Goal: Information Seeking & Learning: Learn about a topic

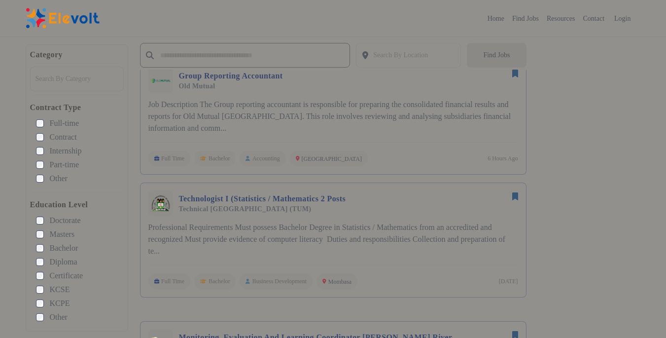
scroll to position [637, 0]
click at [383, 52] on div at bounding box center [414, 55] width 82 height 20
type input "**"
click at [378, 81] on div "[GEOGRAPHIC_DATA]" at bounding box center [408, 83] width 105 height 20
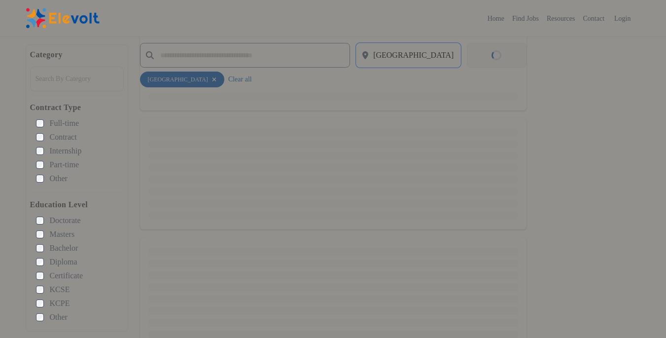
scroll to position [346, 0]
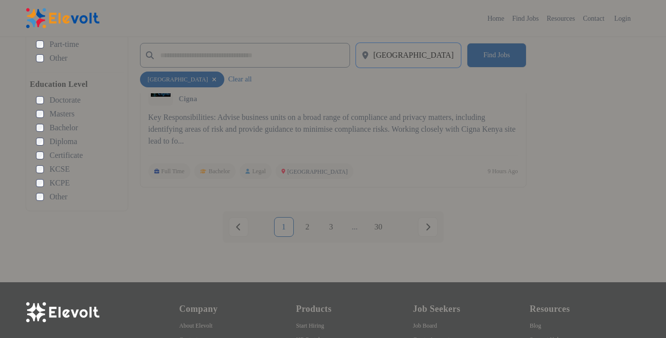
scroll to position [2082, 0]
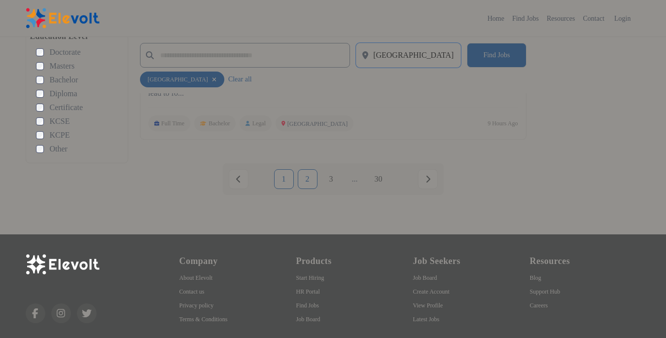
drag, startPoint x: 322, startPoint y: 135, endPoint x: 309, endPoint y: 142, distance: 14.6
click at [309, 169] on ul "1 2 3 ... 30" at bounding box center [333, 179] width 209 height 20
click at [309, 169] on link "2" at bounding box center [308, 179] width 20 height 20
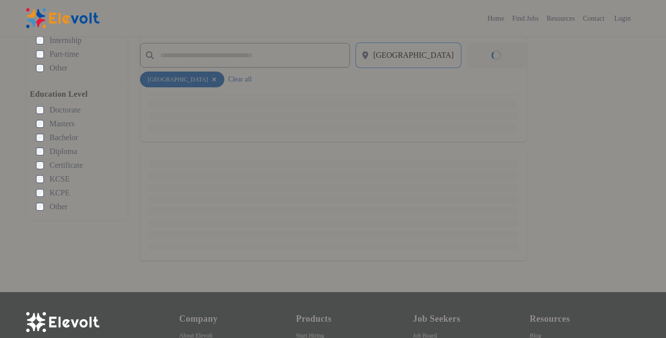
scroll to position [1952, 0]
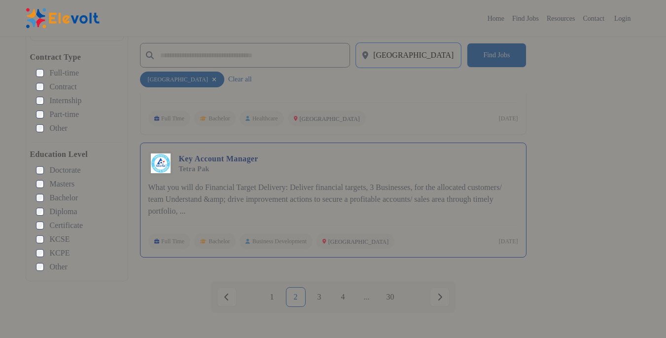
scroll to position [1976, 0]
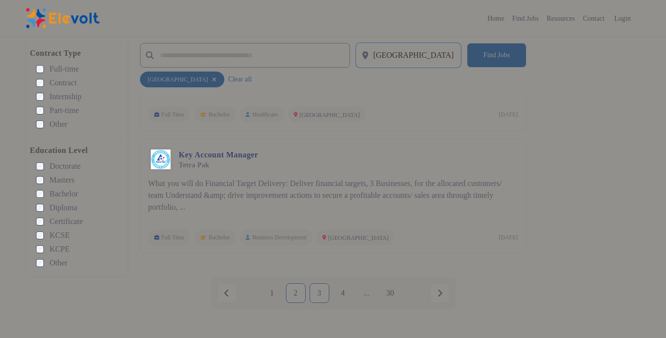
click at [321, 254] on link "3" at bounding box center [320, 293] width 20 height 20
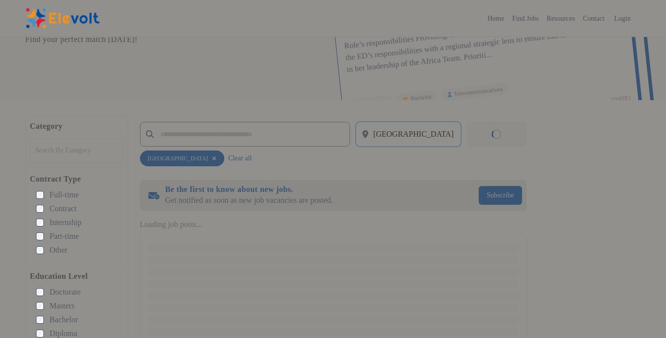
scroll to position [0, 0]
